Goal: Find specific page/section: Find specific page/section

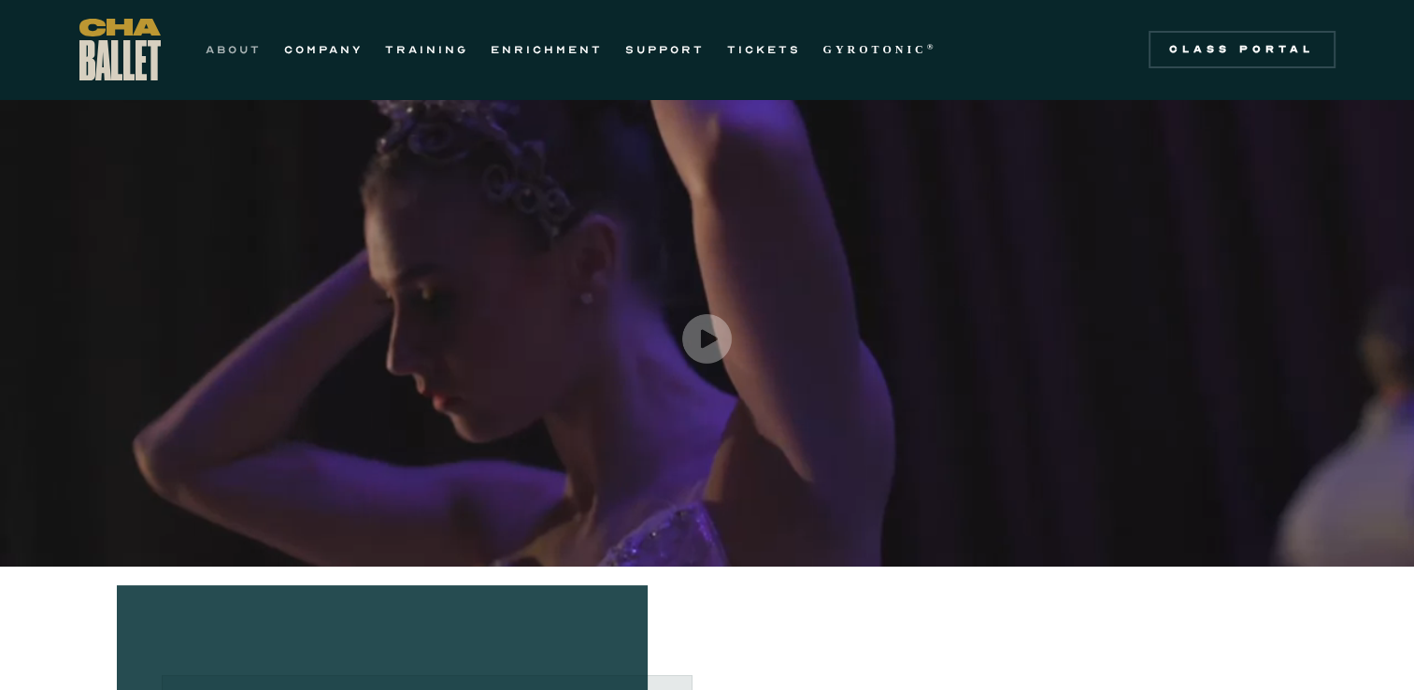
click at [242, 50] on link "ABOUT" at bounding box center [234, 49] width 56 height 22
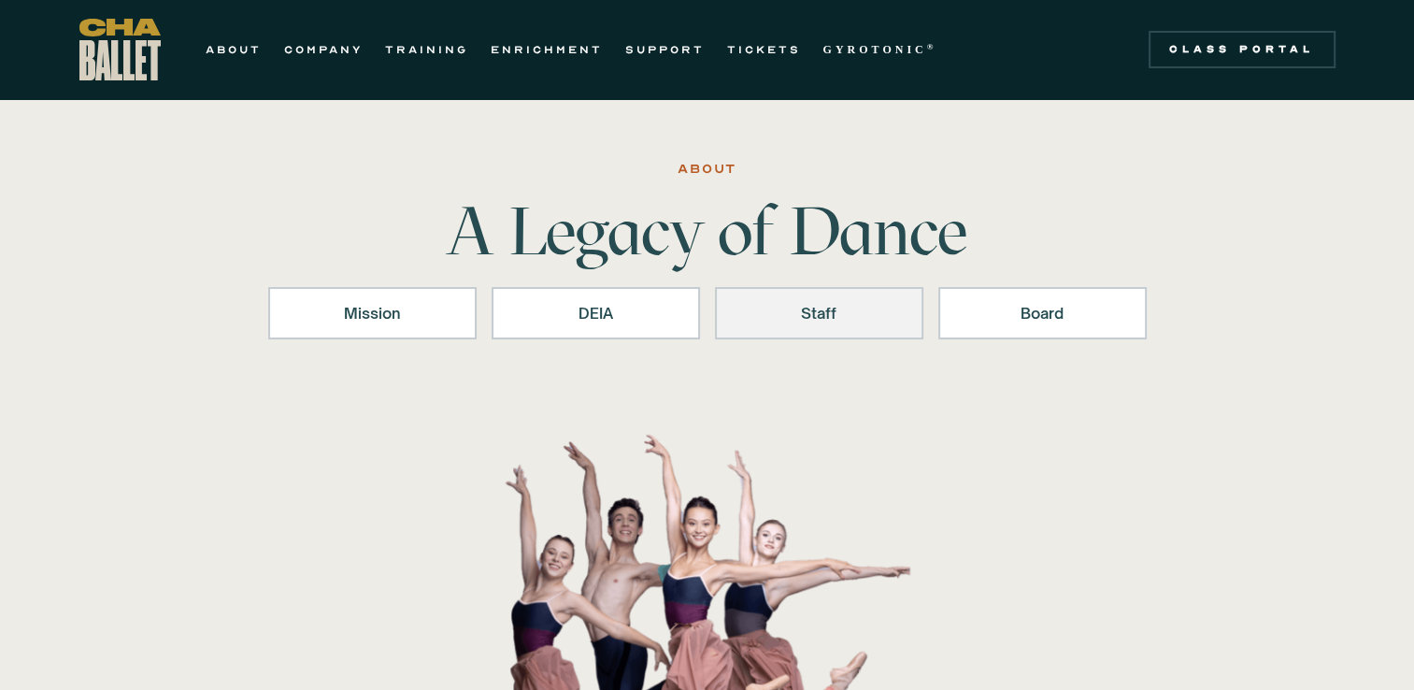
click at [834, 328] on link "Staff" at bounding box center [819, 313] width 208 height 52
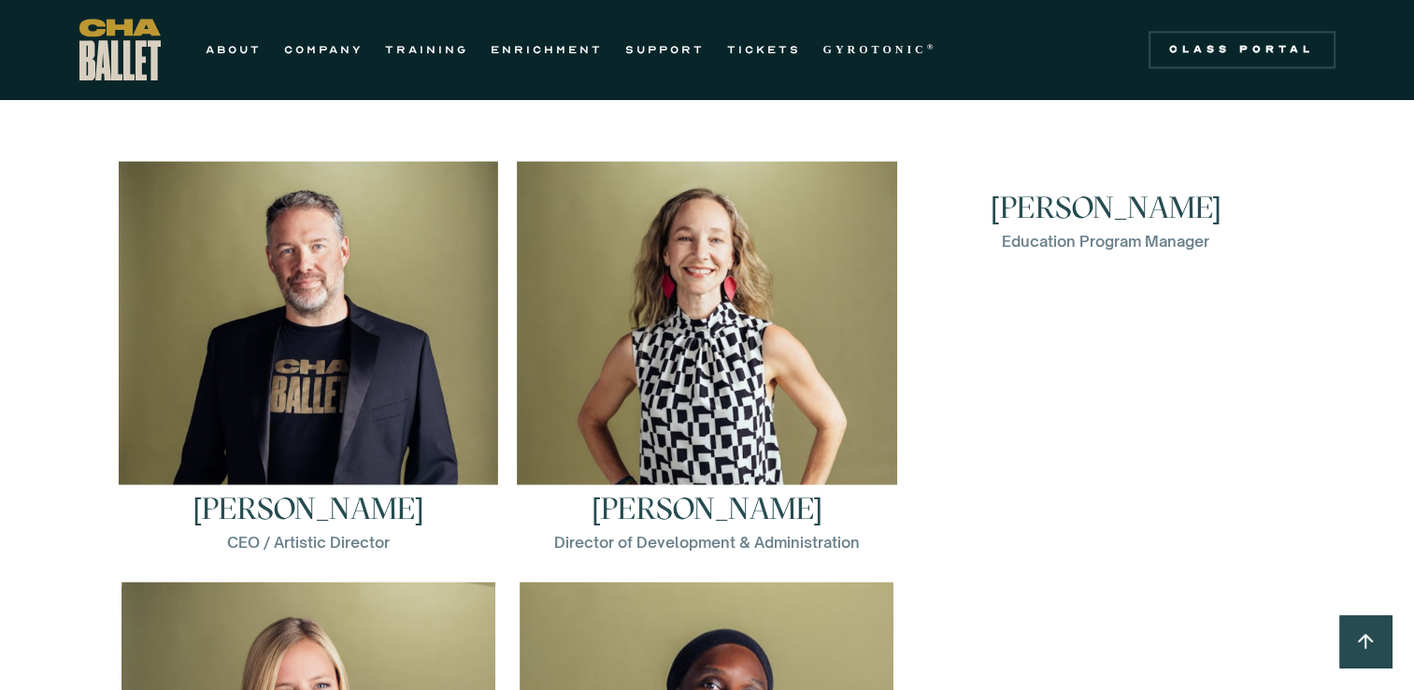
scroll to position [2576, 0]
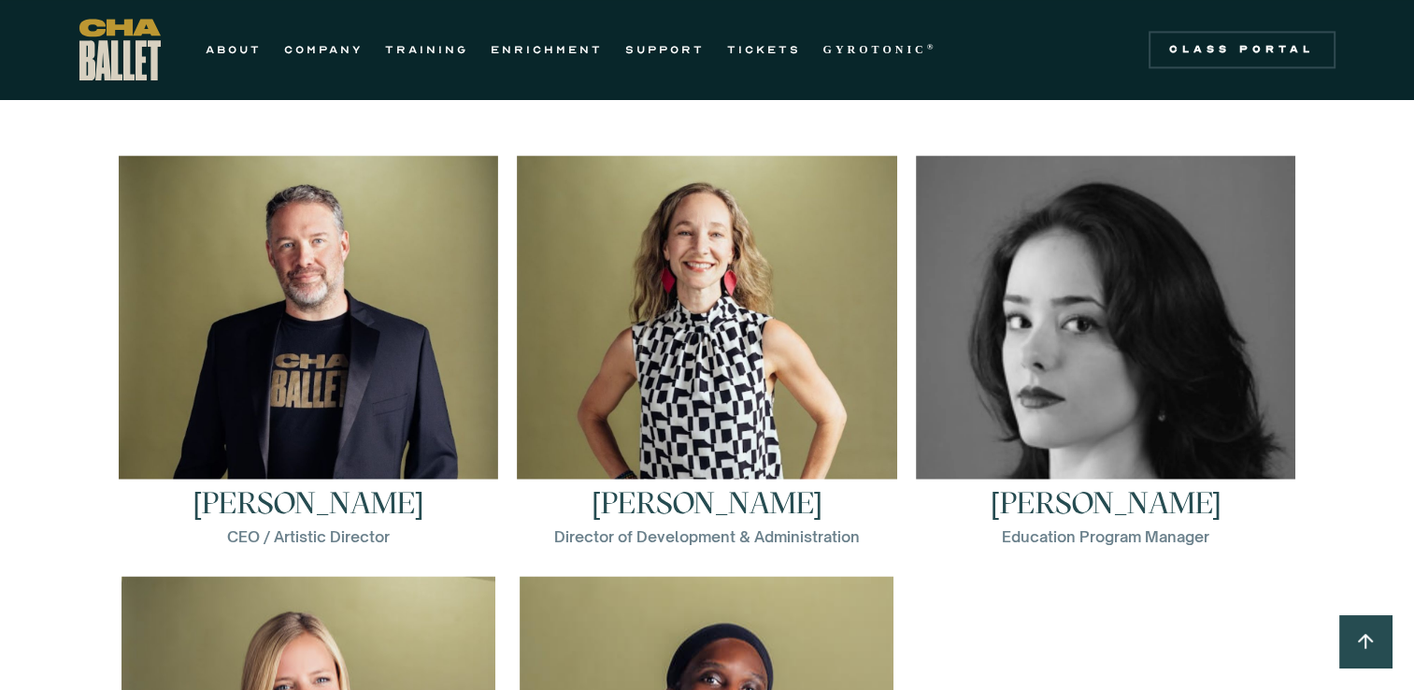
click at [1103, 506] on h3 "[PERSON_NAME]" at bounding box center [1106, 503] width 231 height 30
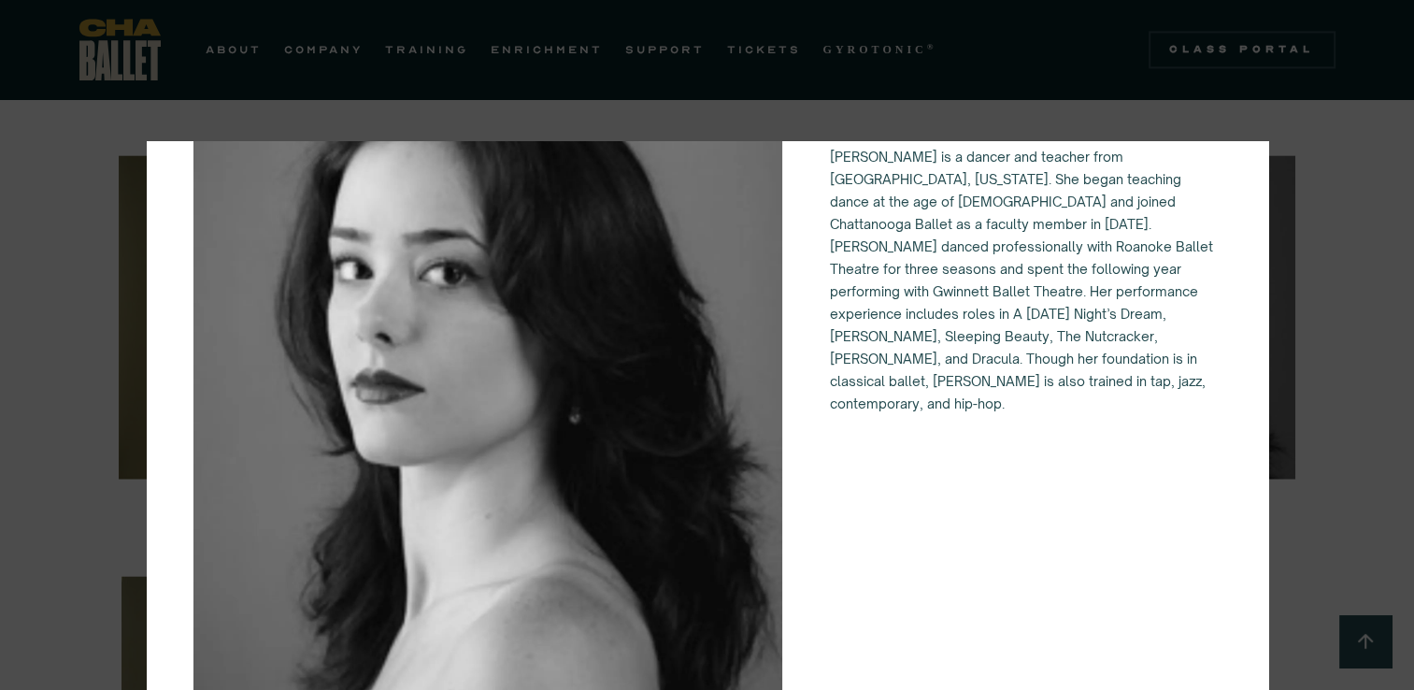
scroll to position [0, 0]
